Goal: Entertainment & Leisure: Consume media (video, audio)

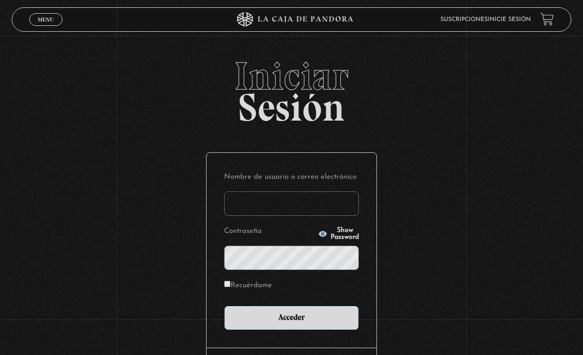
type input "[EMAIL_ADDRESS][DOMAIN_NAME]"
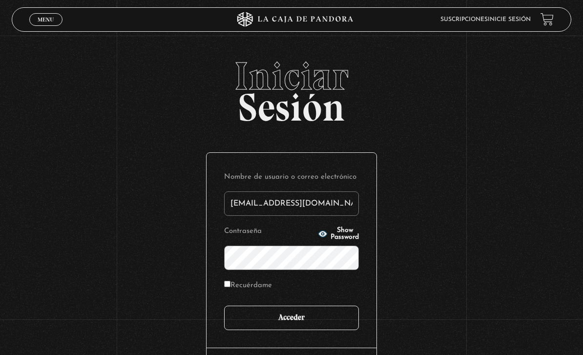
click at [288, 324] on input "Acceder" at bounding box center [291, 318] width 135 height 24
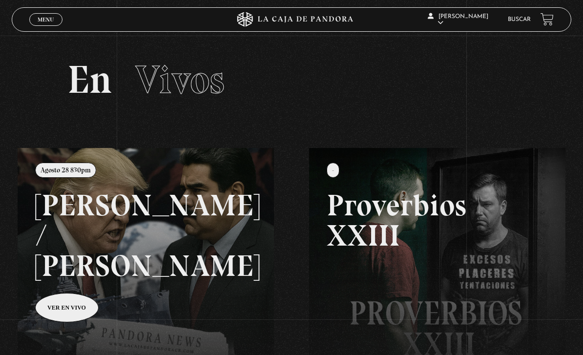
click at [75, 214] on link at bounding box center [309, 325] width 583 height 355
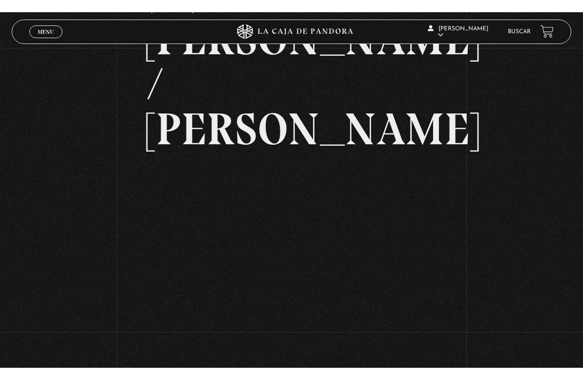
scroll to position [12, 0]
